Goal: Task Accomplishment & Management: Manage account settings

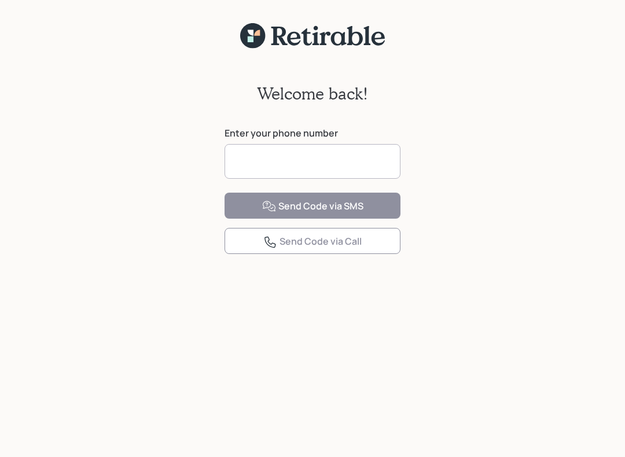
click at [342, 162] on input at bounding box center [312, 161] width 176 height 35
type input "**********"
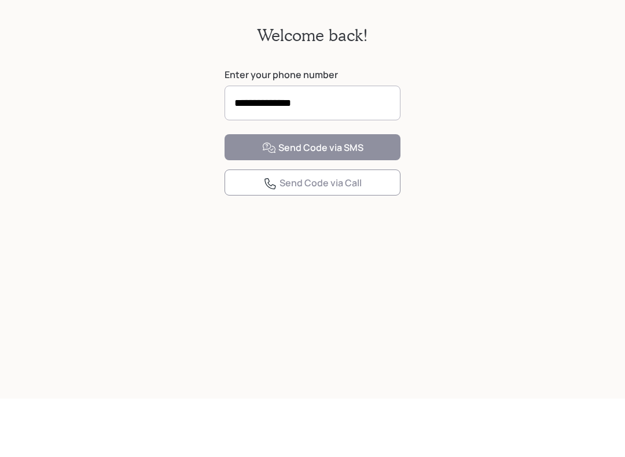
scroll to position [14, 0]
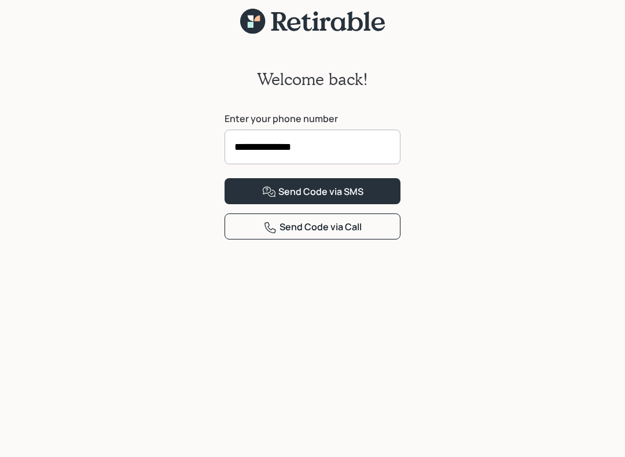
click at [277, 199] on div "Send Code via SMS" at bounding box center [312, 192] width 101 height 14
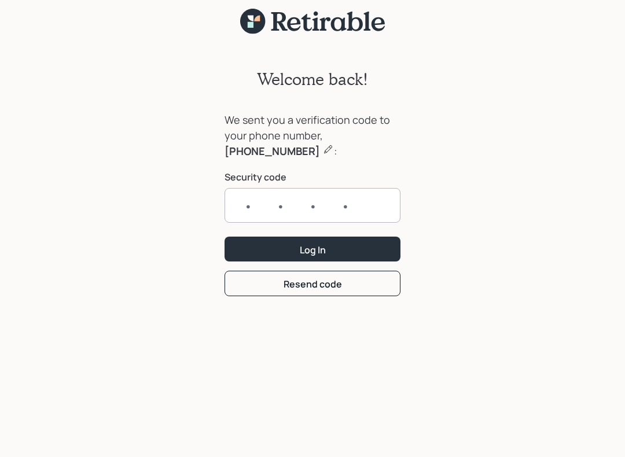
click at [257, 208] on input "text" at bounding box center [312, 205] width 176 height 35
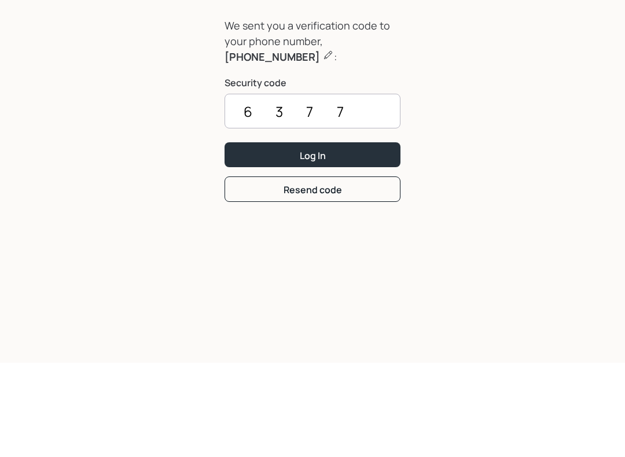
type input "6377"
click at [267, 237] on button "Log In" at bounding box center [312, 249] width 176 height 25
